Goal: Information Seeking & Learning: Learn about a topic

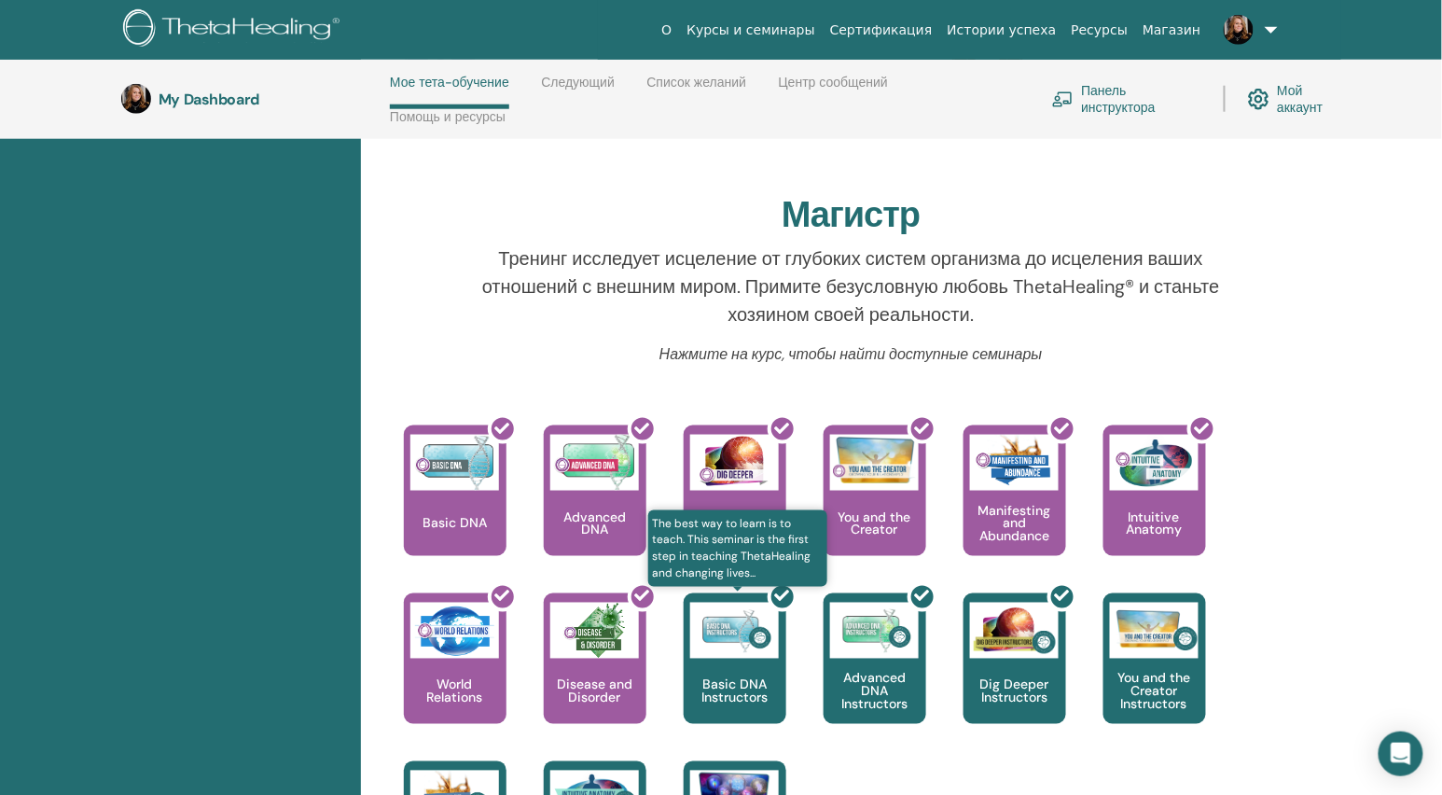
scroll to position [251, 0]
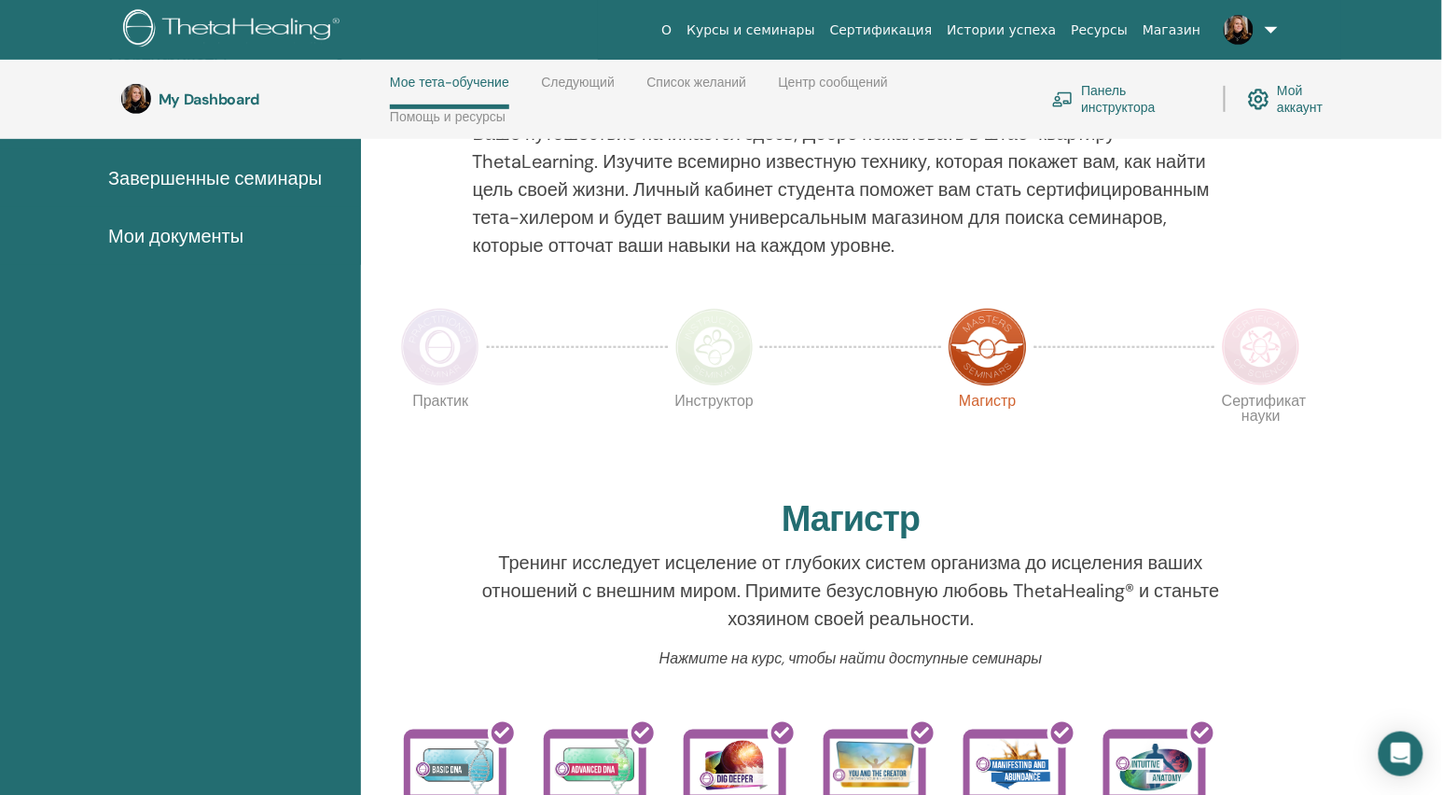
click at [569, 80] on link "Следующий" at bounding box center [578, 90] width 74 height 30
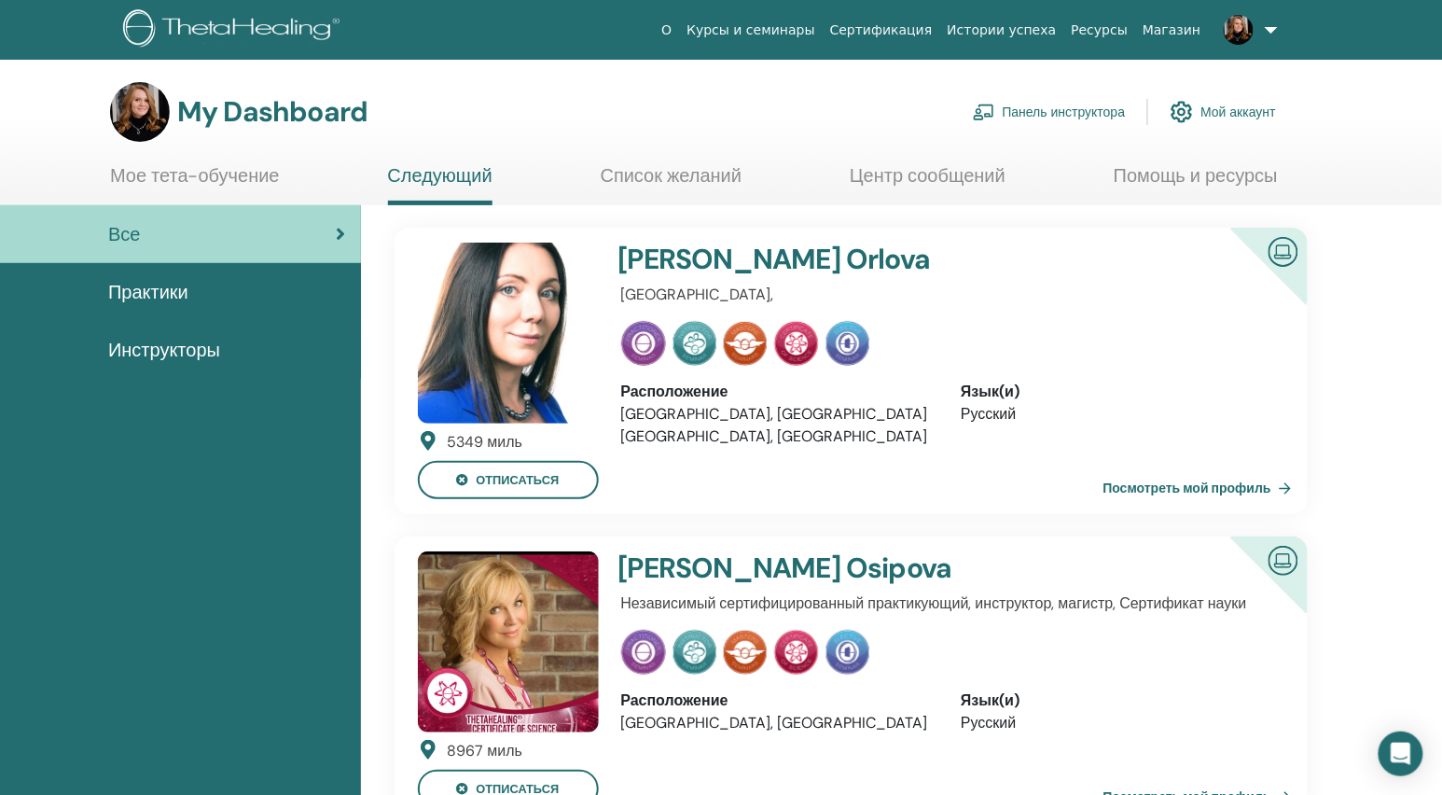
click at [126, 232] on span "Все" at bounding box center [124, 234] width 32 height 28
click at [173, 174] on link "Мое тета-обучение" at bounding box center [195, 182] width 170 height 36
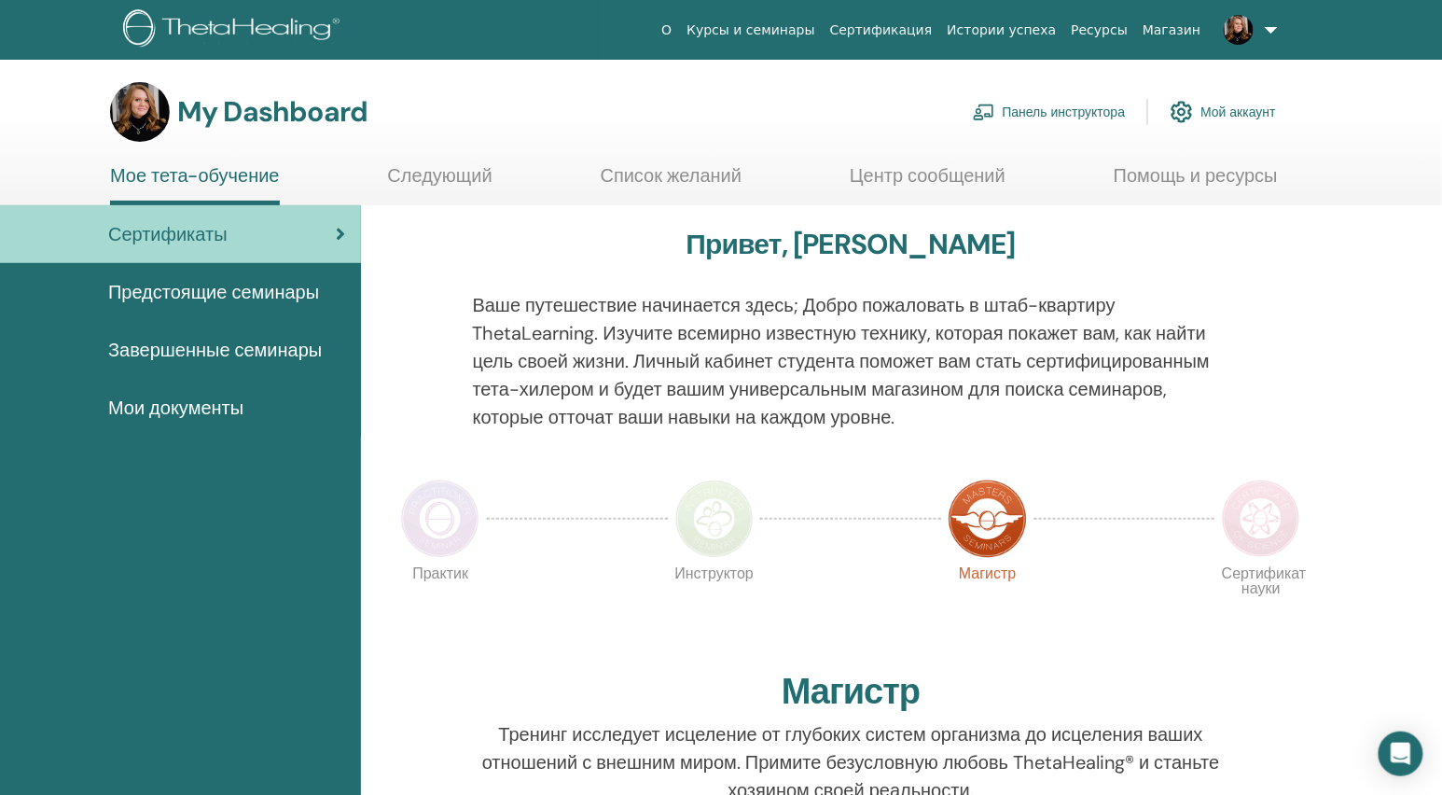
click at [1276, 35] on link at bounding box center [1247, 30] width 76 height 60
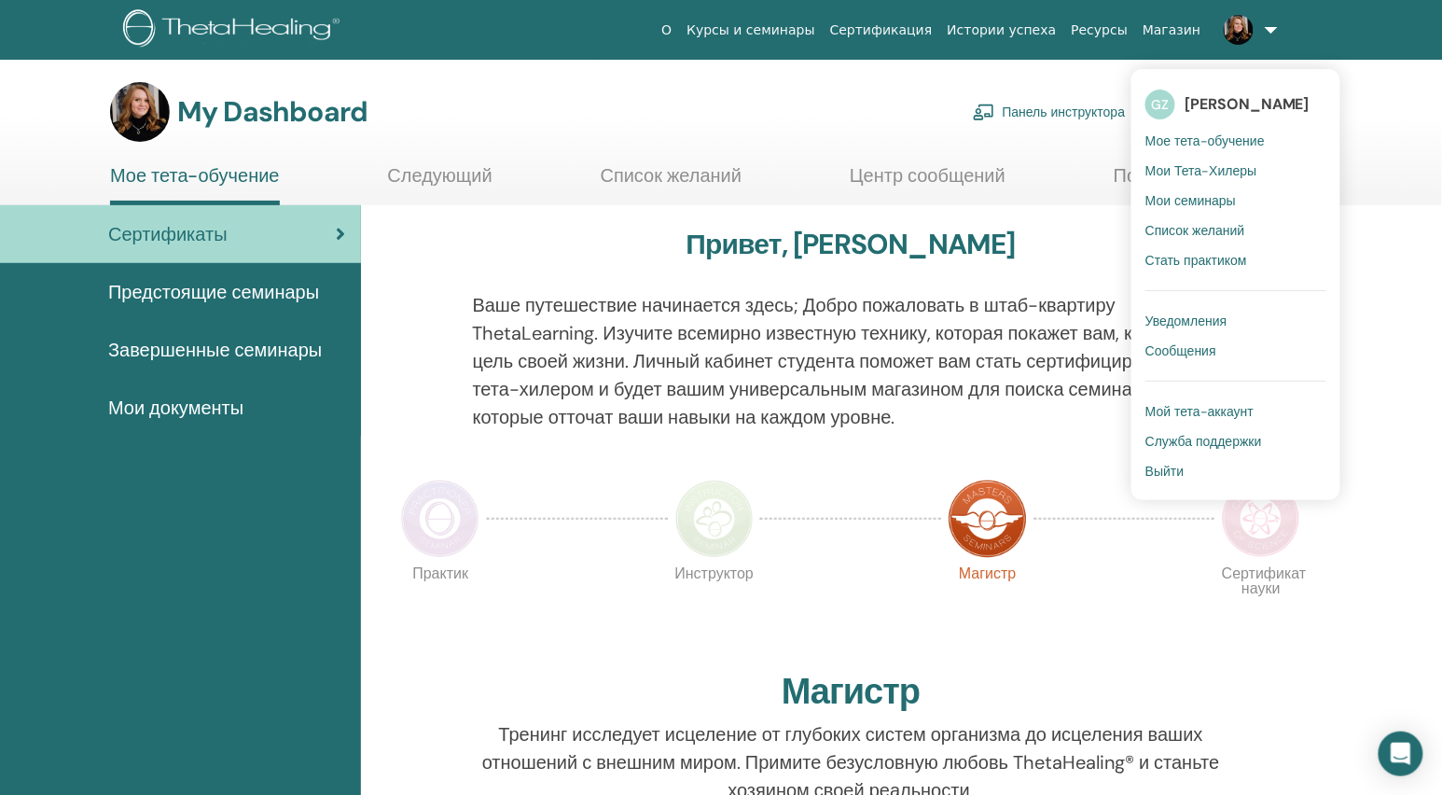
click at [1267, 34] on link at bounding box center [1247, 30] width 76 height 60
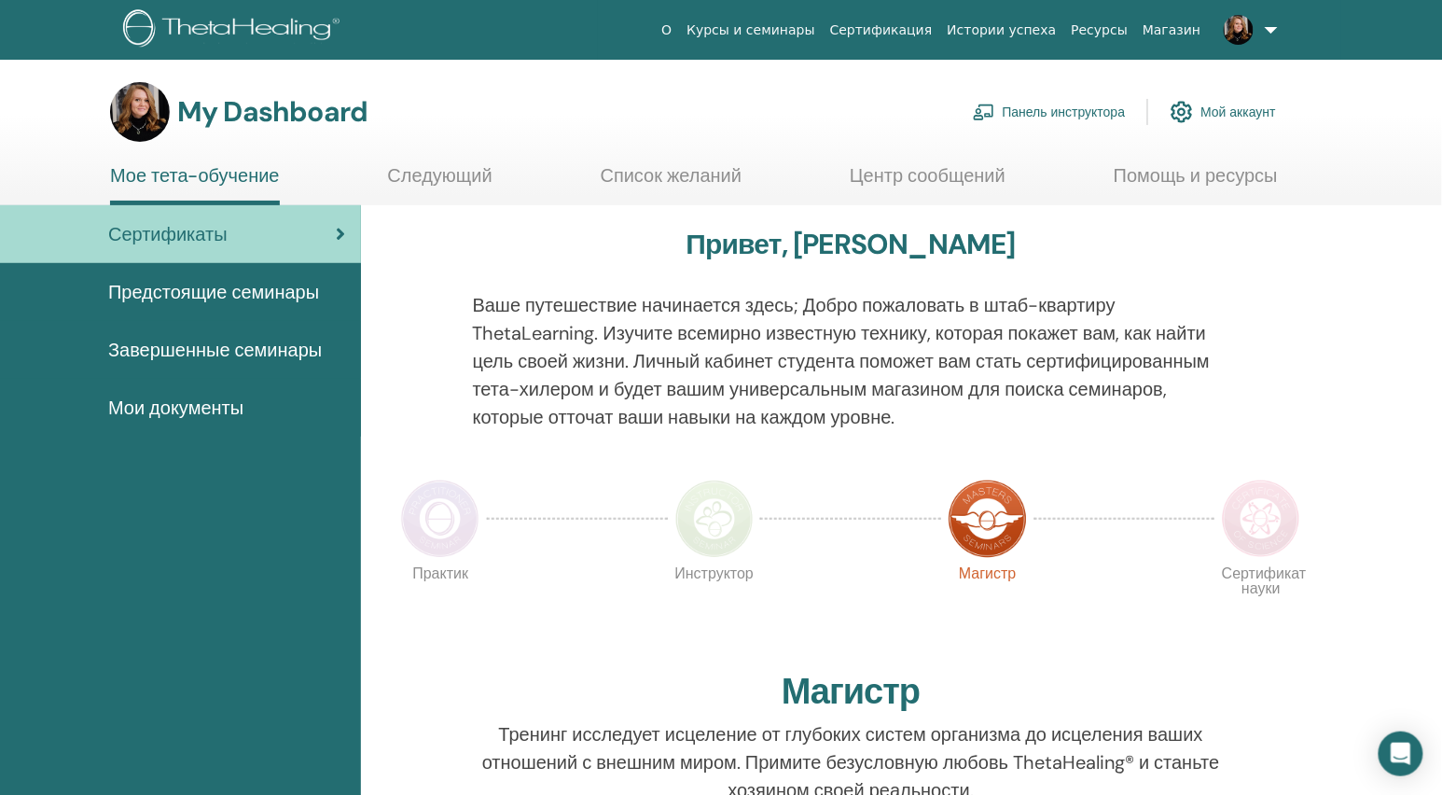
click at [1267, 34] on link at bounding box center [1247, 30] width 76 height 60
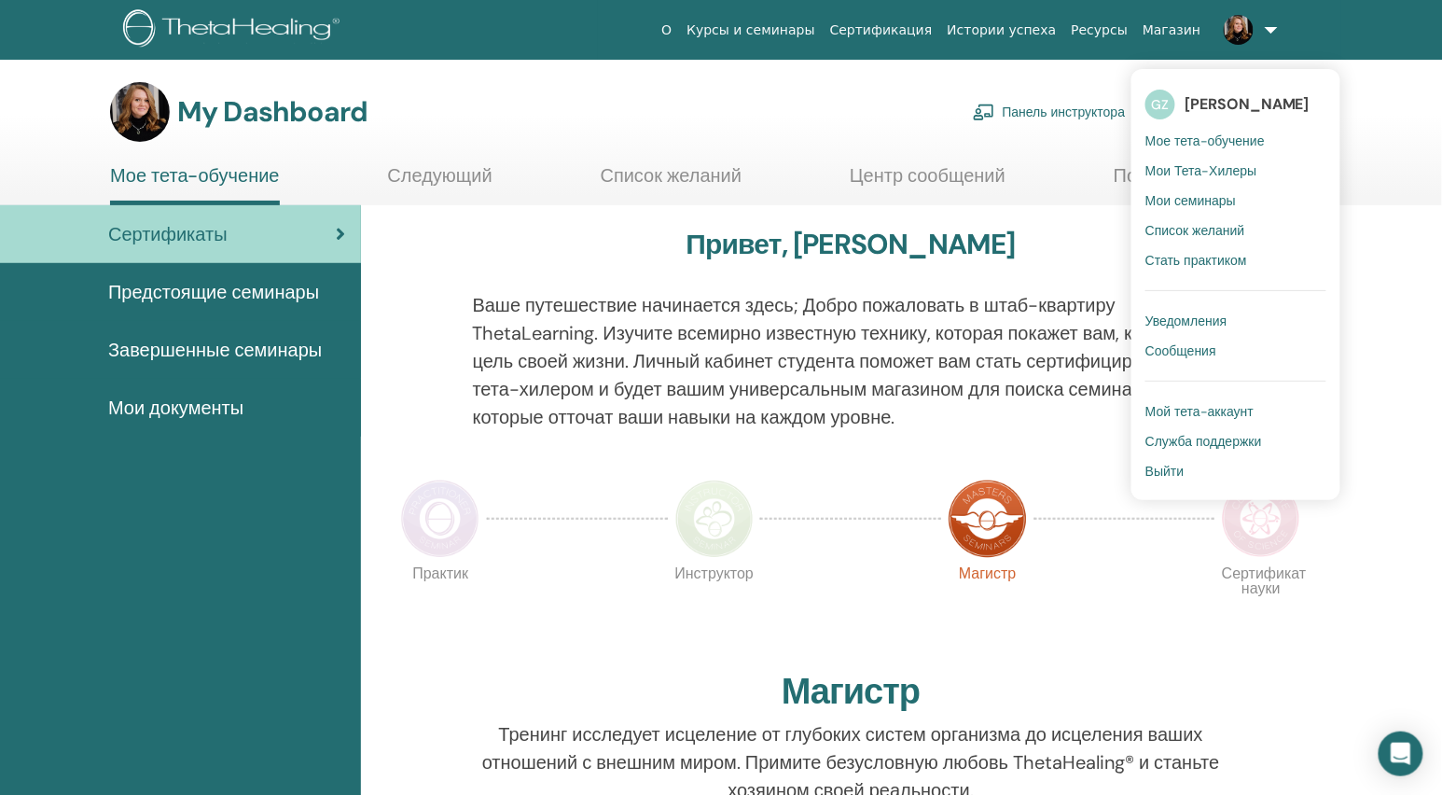
click at [177, 231] on span "Сертификаты" at bounding box center [167, 234] width 119 height 28
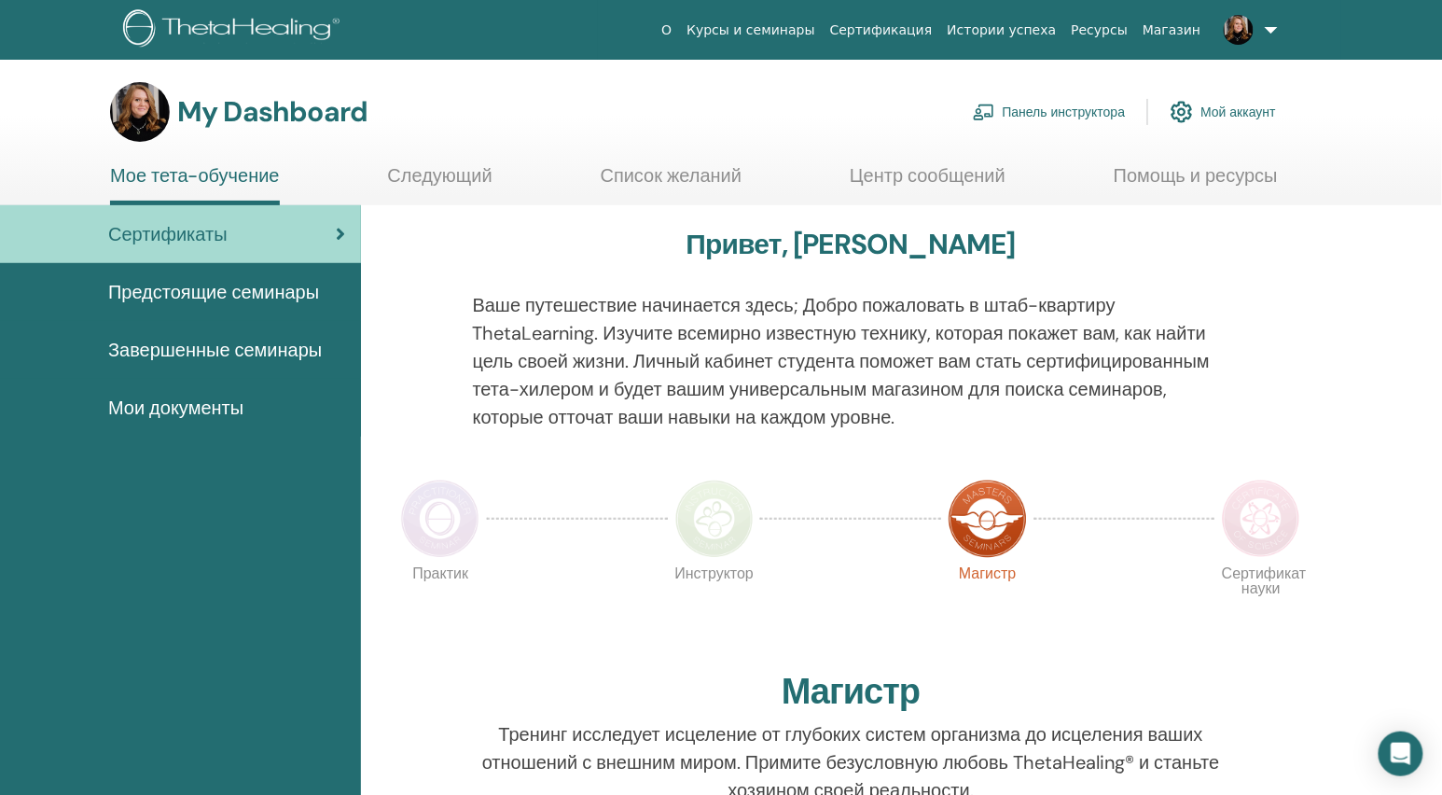
click at [434, 546] on img at bounding box center [440, 518] width 78 height 78
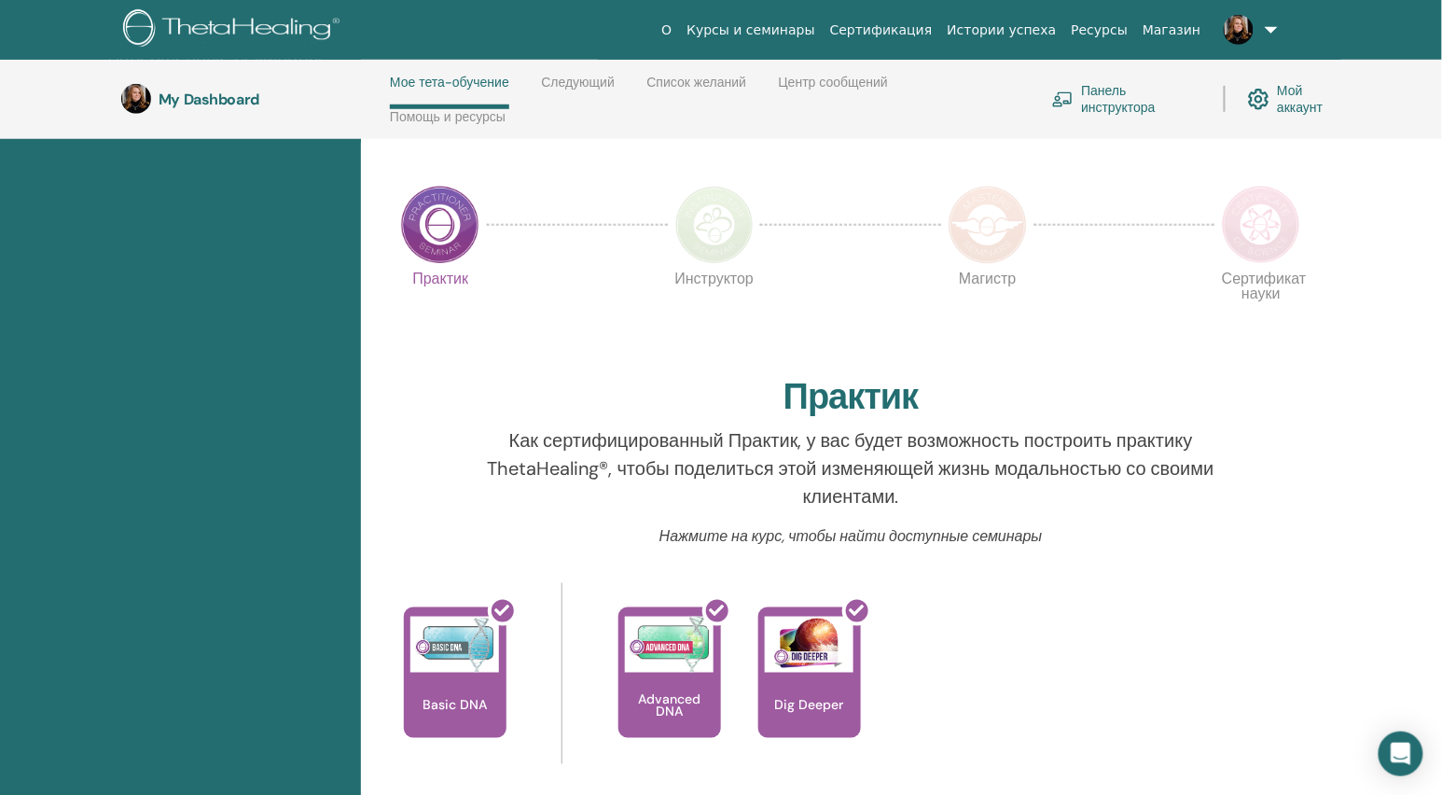
scroll to position [371, 0]
click at [714, 228] on img at bounding box center [714, 226] width 78 height 78
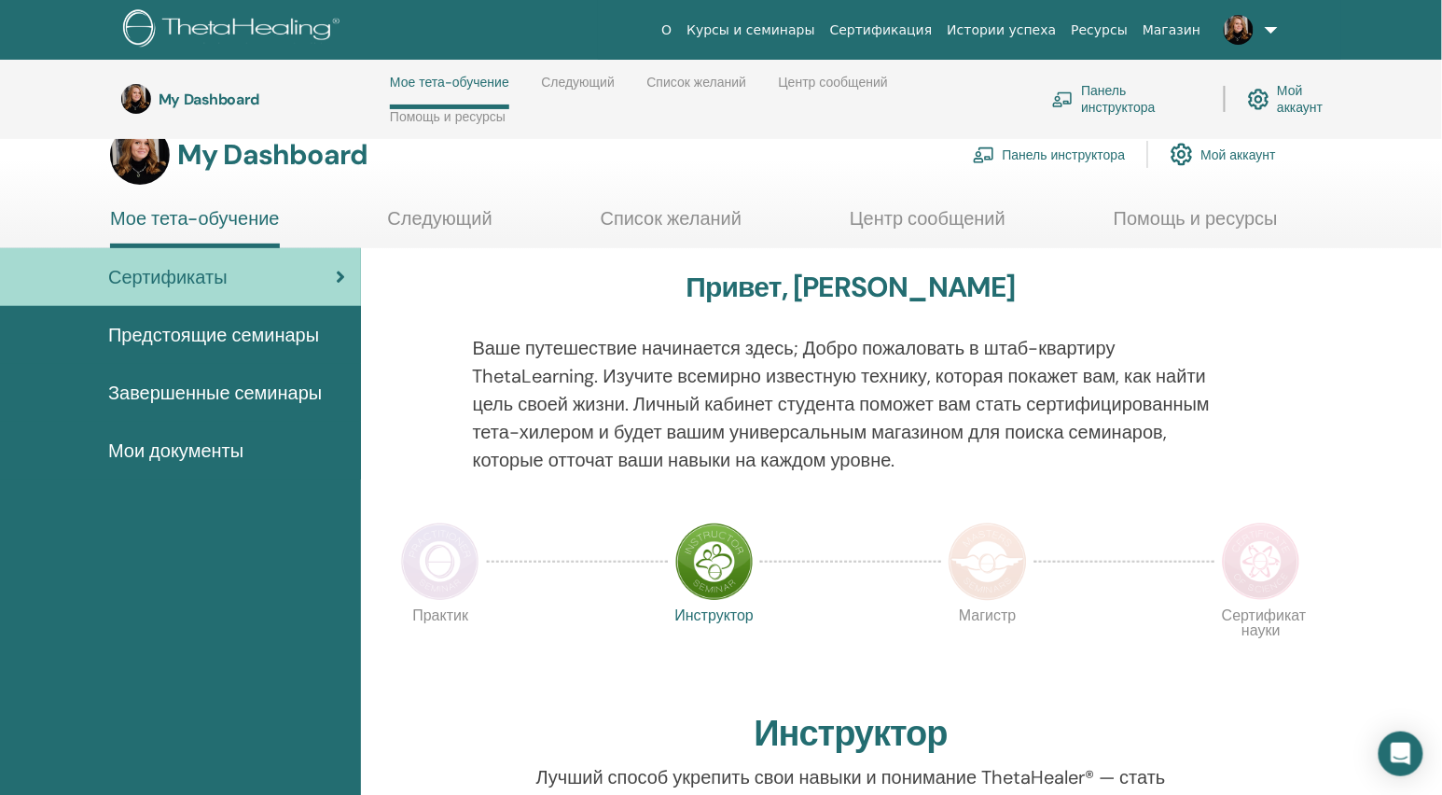
scroll to position [34, 0]
